Goal: Task Accomplishment & Management: Use online tool/utility

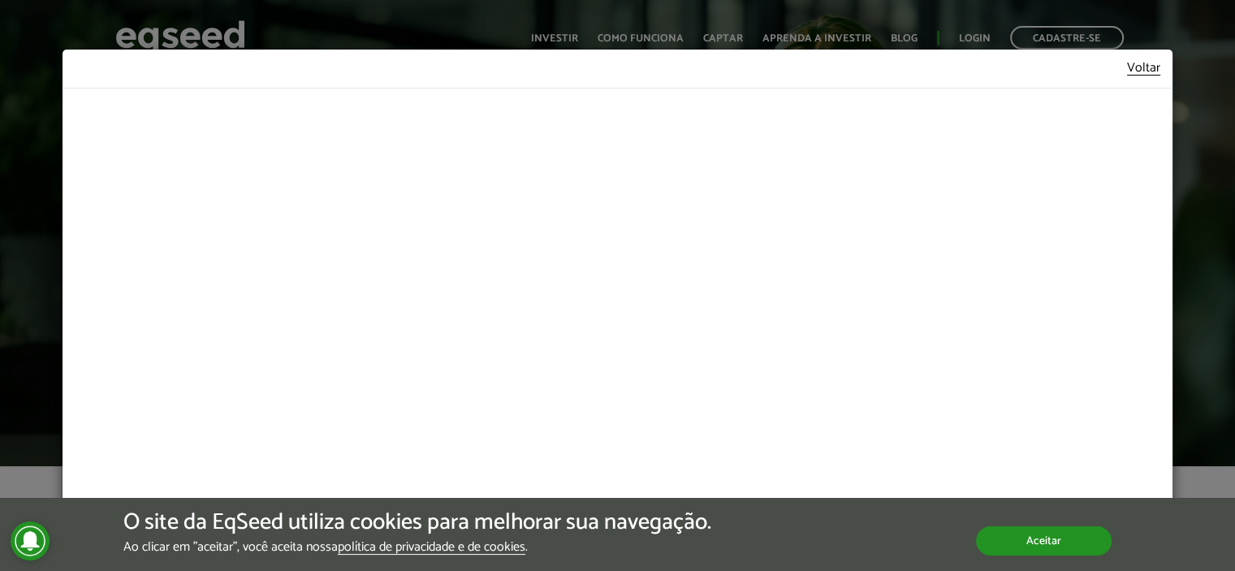
click at [1015, 541] on button "Aceitar" at bounding box center [1044, 540] width 136 height 29
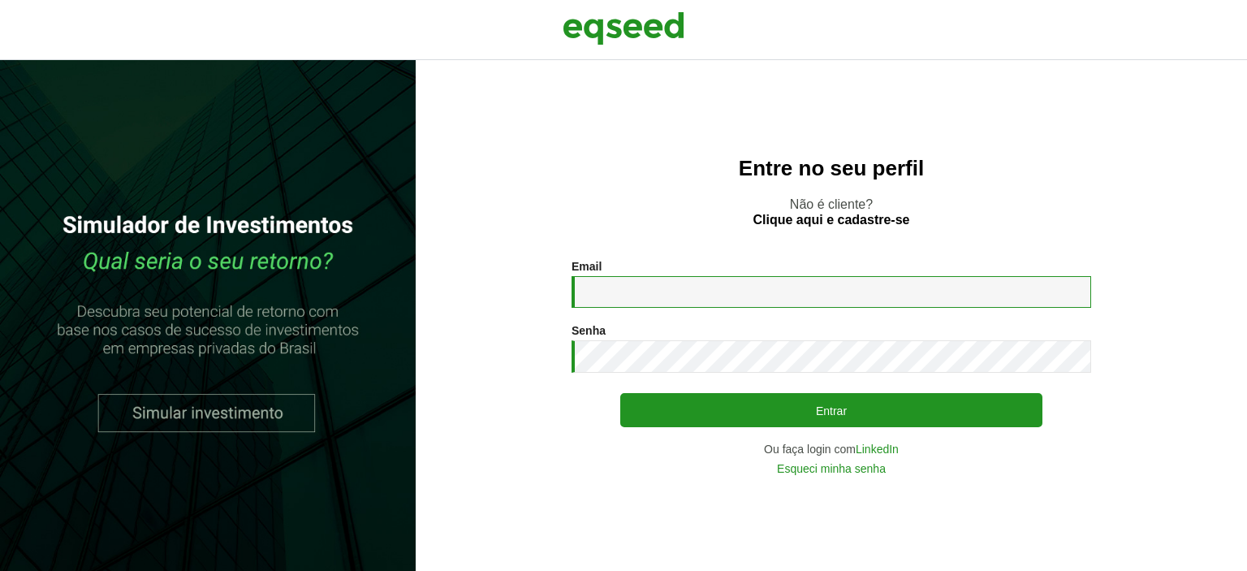
drag, startPoint x: 0, startPoint y: 0, endPoint x: 708, endPoint y: 287, distance: 763.9
click at [708, 287] on input "Email *" at bounding box center [831, 292] width 520 height 32
click at [696, 289] on input "Email *" at bounding box center [831, 292] width 520 height 32
type input "**********"
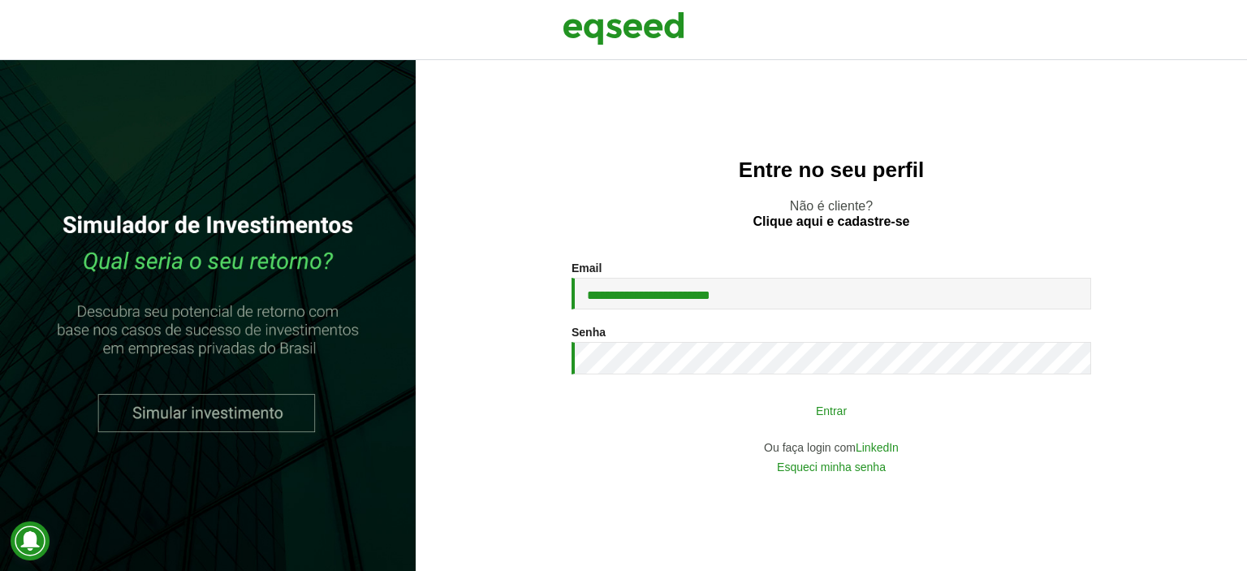
click at [794, 399] on button "Entrar" at bounding box center [831, 409] width 422 height 31
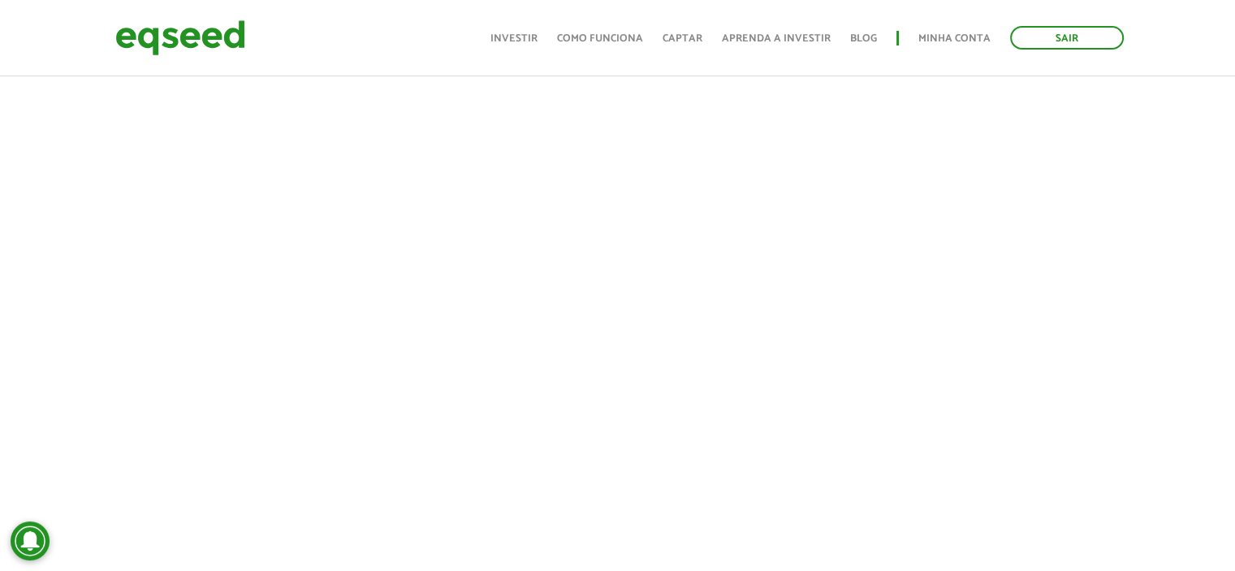
scroll to position [302, 0]
